Goal: Task Accomplishment & Management: Manage account settings

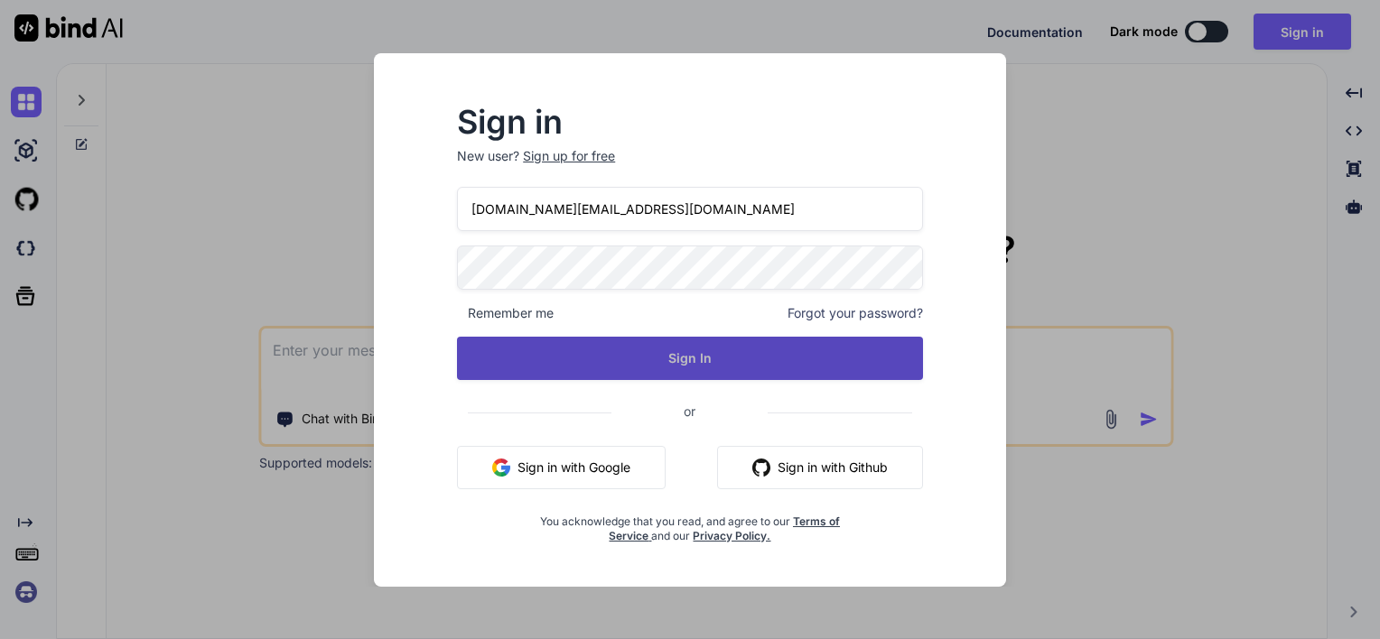
click at [612, 363] on button "Sign In" at bounding box center [690, 358] width 466 height 43
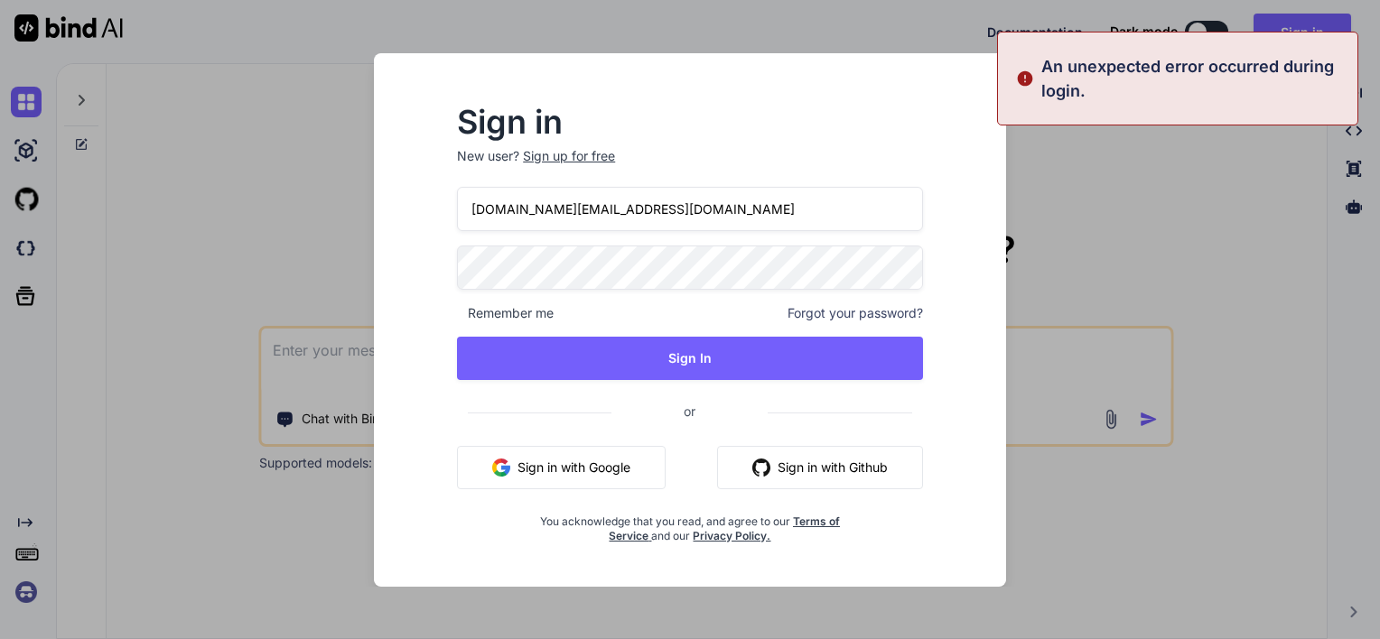
click at [891, 313] on span "Forgot your password?" at bounding box center [855, 313] width 135 height 18
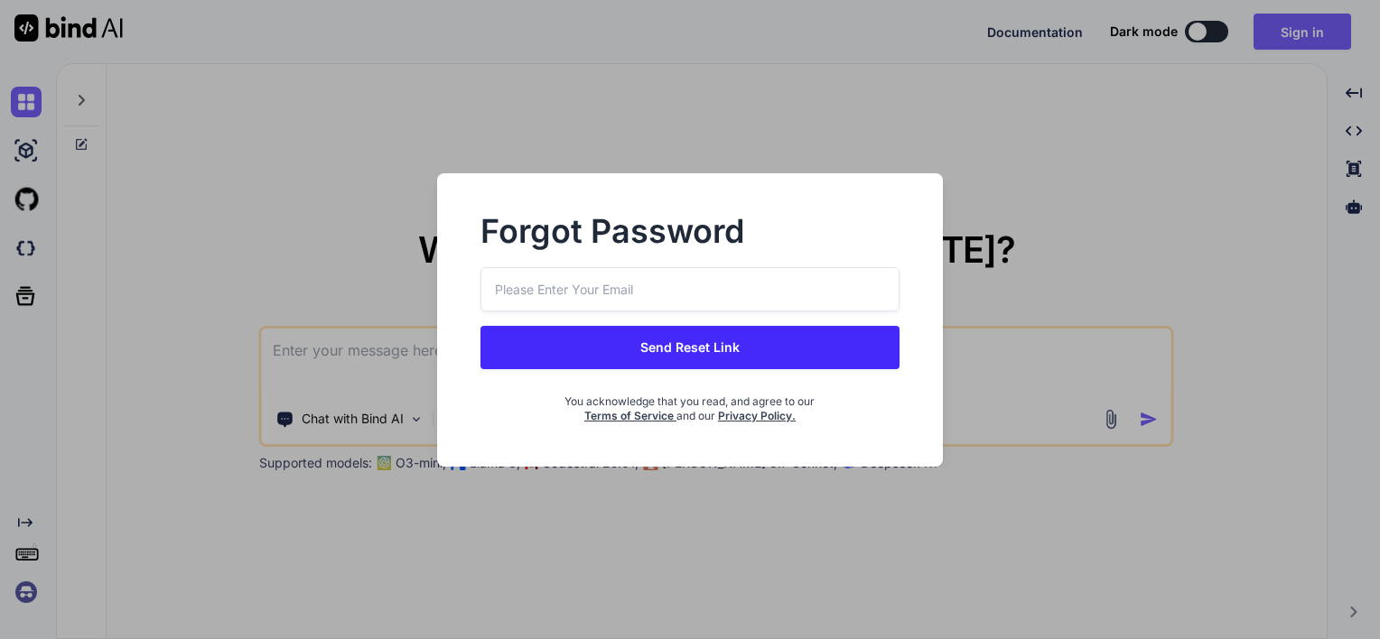
click at [636, 286] on input "email" at bounding box center [689, 289] width 419 height 44
type input "[DOMAIN_NAME][EMAIL_ADDRESS][DOMAIN_NAME]"
click at [714, 356] on button "Send Reset Link" at bounding box center [689, 347] width 419 height 43
click at [687, 338] on button "Send Reset Link" at bounding box center [689, 347] width 419 height 43
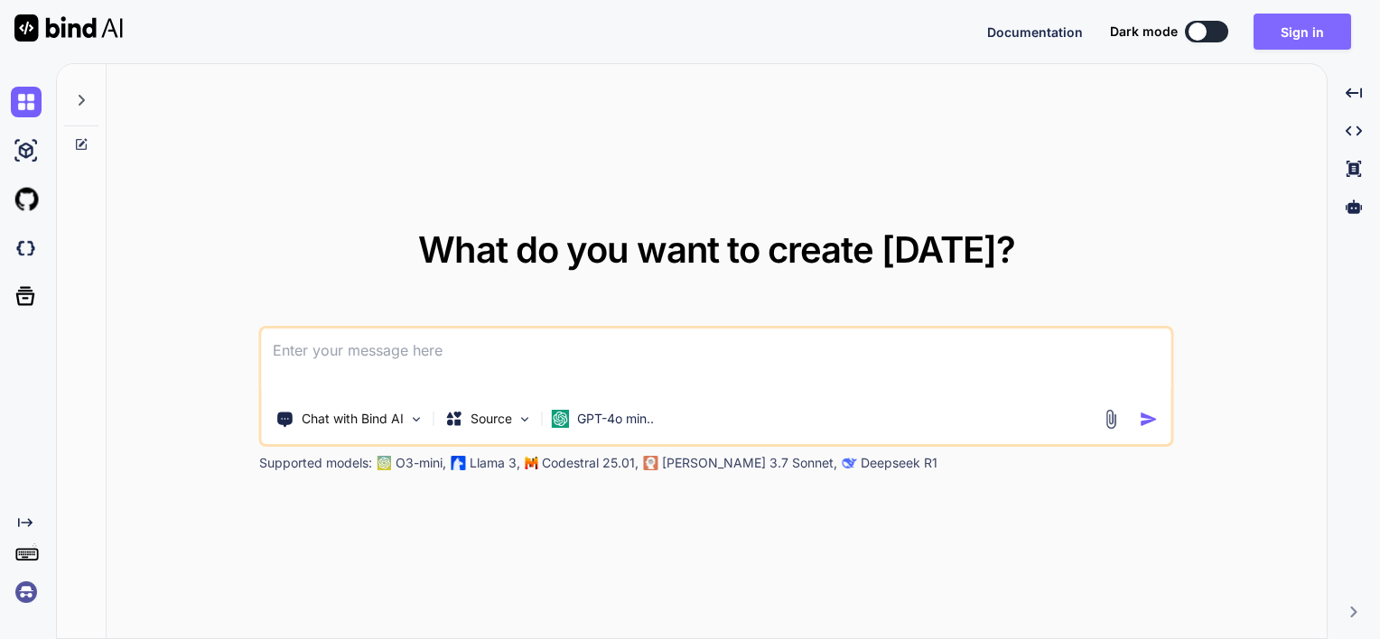
click at [1297, 30] on button "Sign in" at bounding box center [1303, 32] width 98 height 36
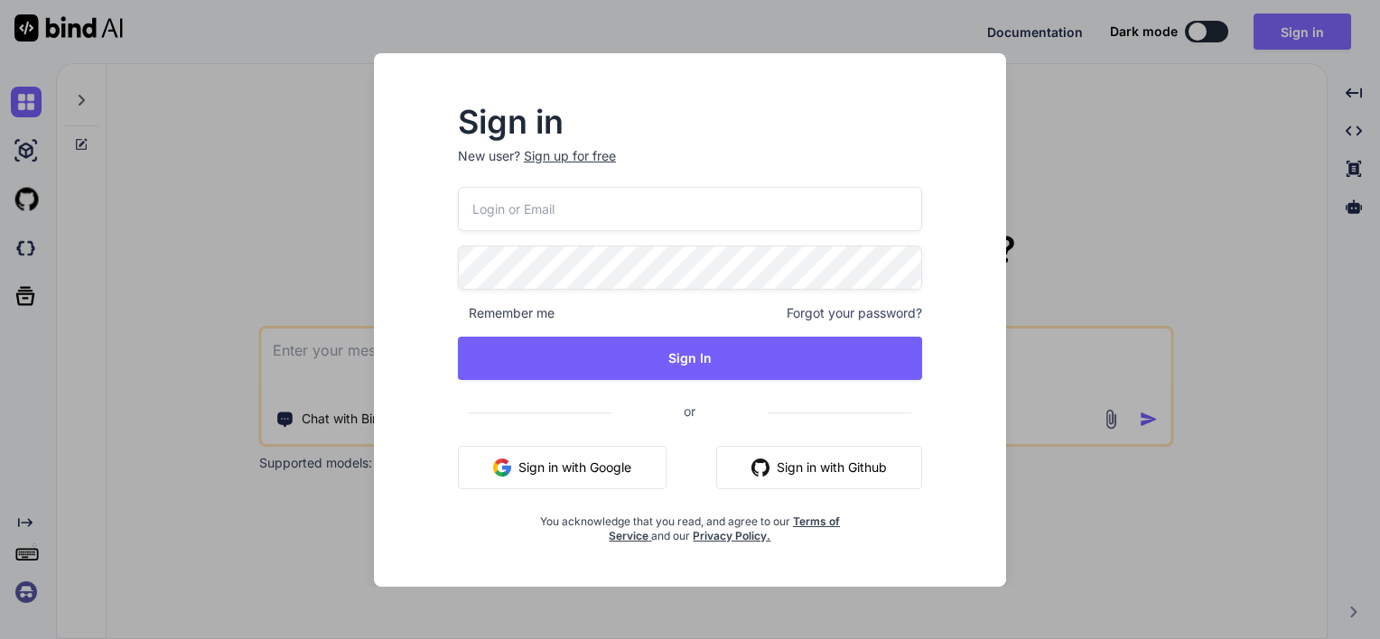
type input "[DOMAIN_NAME][EMAIL_ADDRESS][DOMAIN_NAME]"
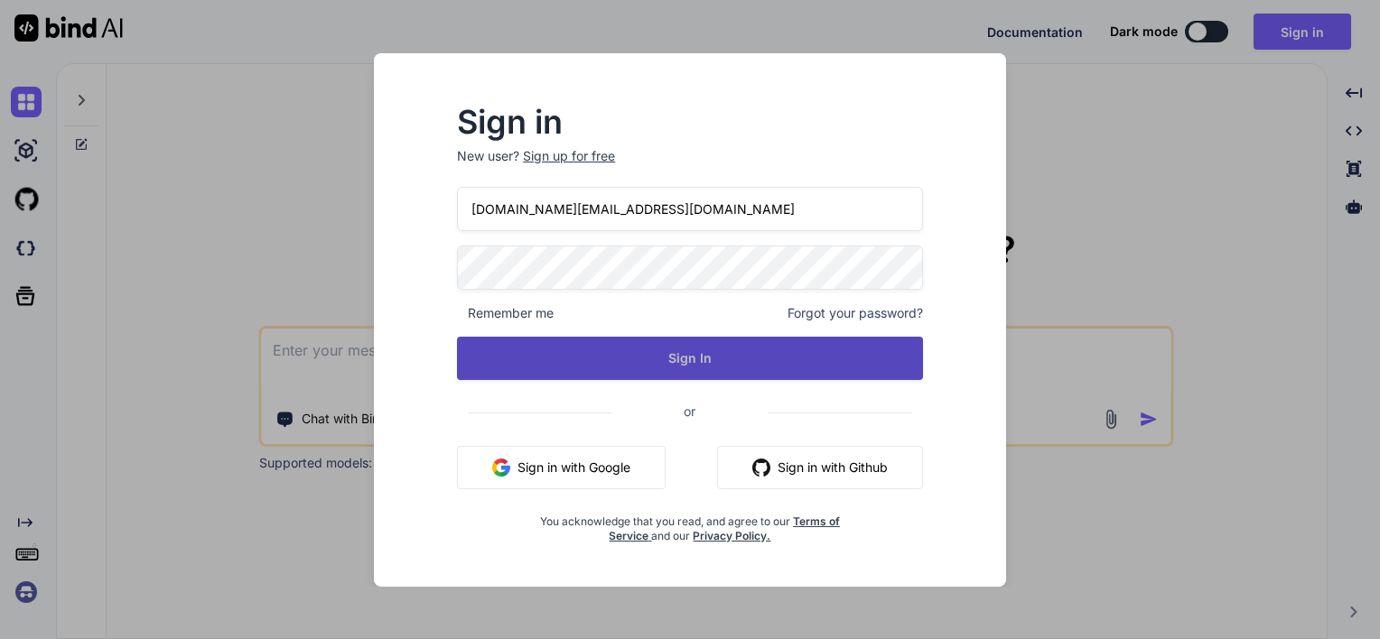
click at [748, 356] on button "Sign In" at bounding box center [690, 358] width 466 height 43
